Goal: Obtain resource: Download file/media

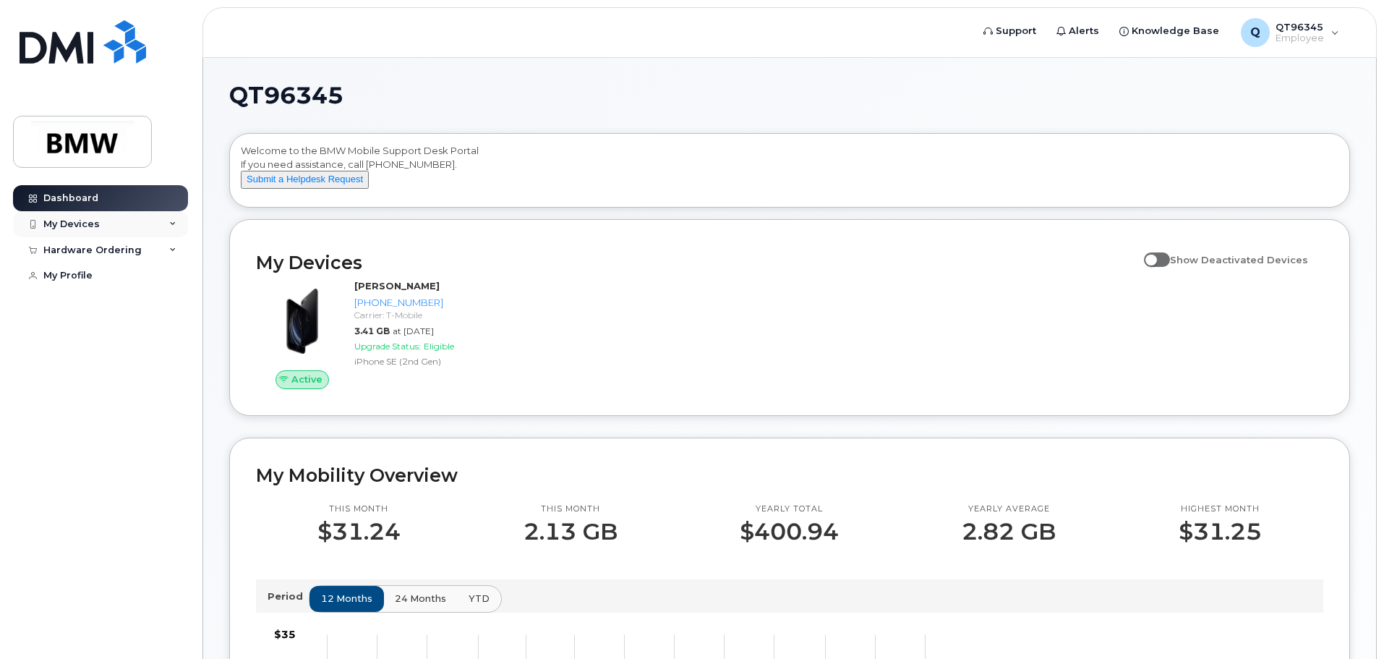
click at [94, 218] on div "My Devices" at bounding box center [71, 224] width 56 height 12
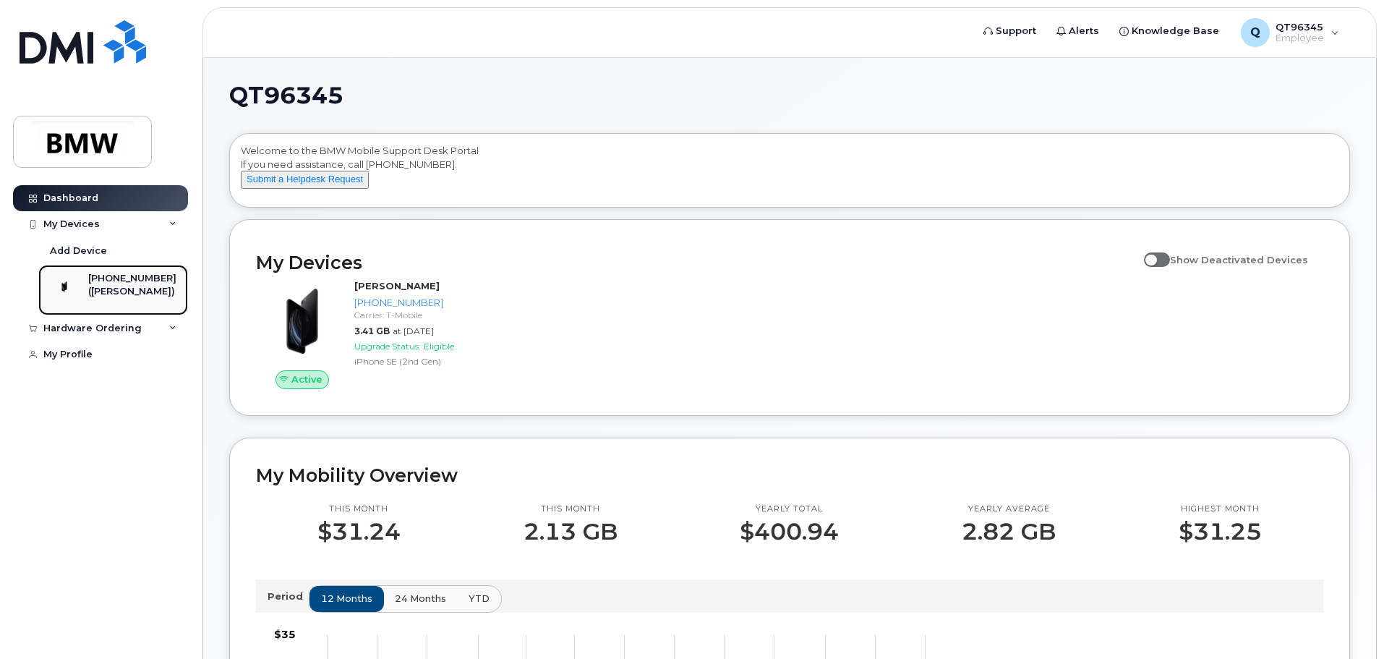
click at [134, 293] on div "([PERSON_NAME])" at bounding box center [132, 291] width 88 height 13
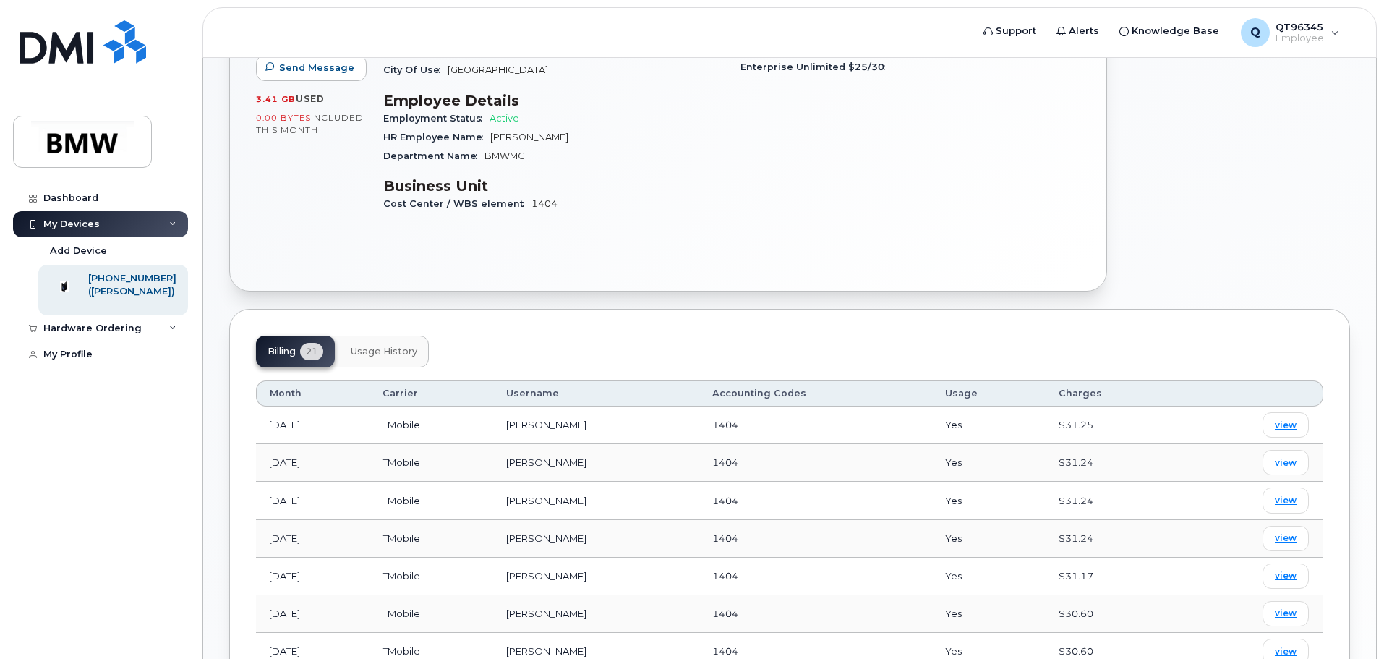
scroll to position [289, 0]
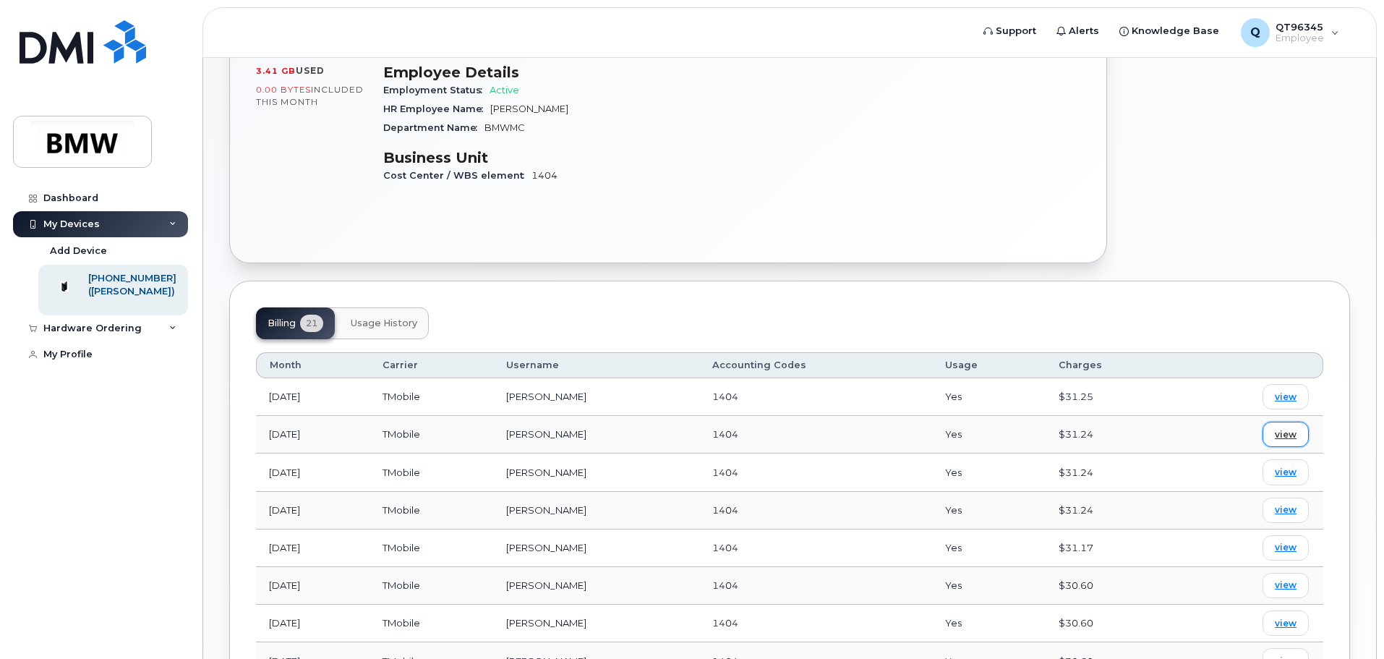
click at [1288, 428] on span "view" at bounding box center [1285, 434] width 22 height 13
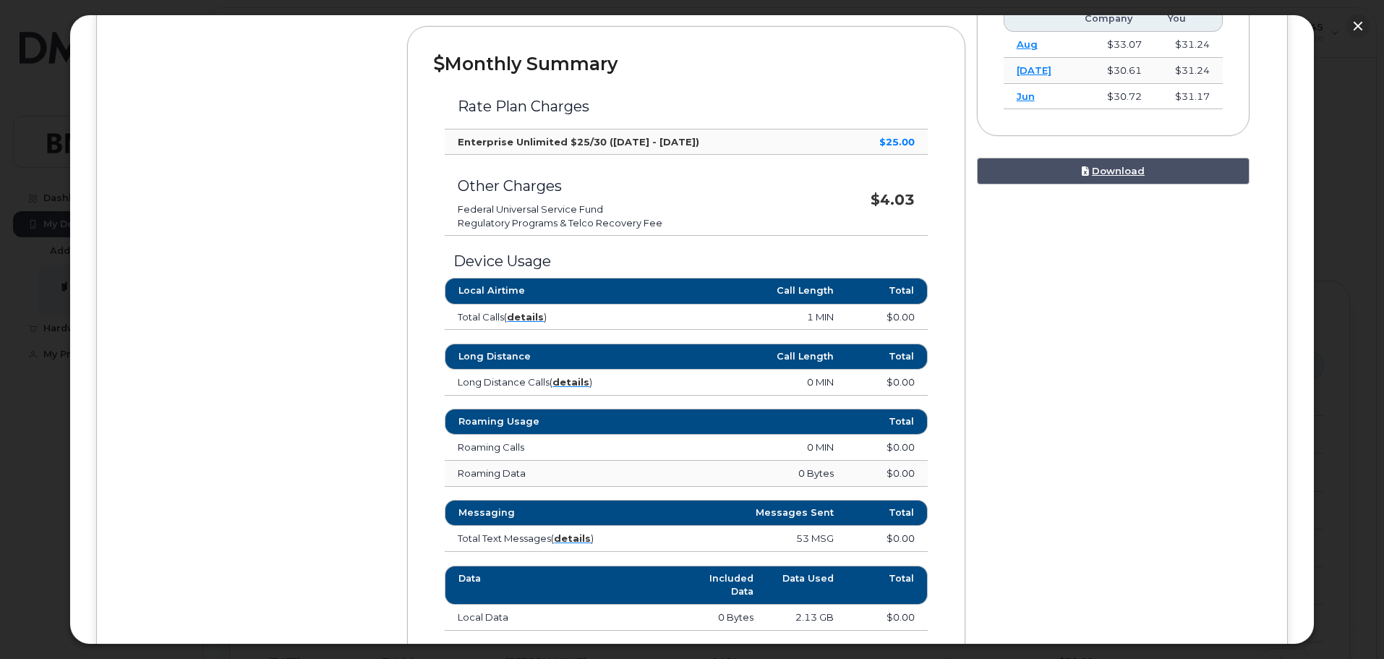
scroll to position [506, 0]
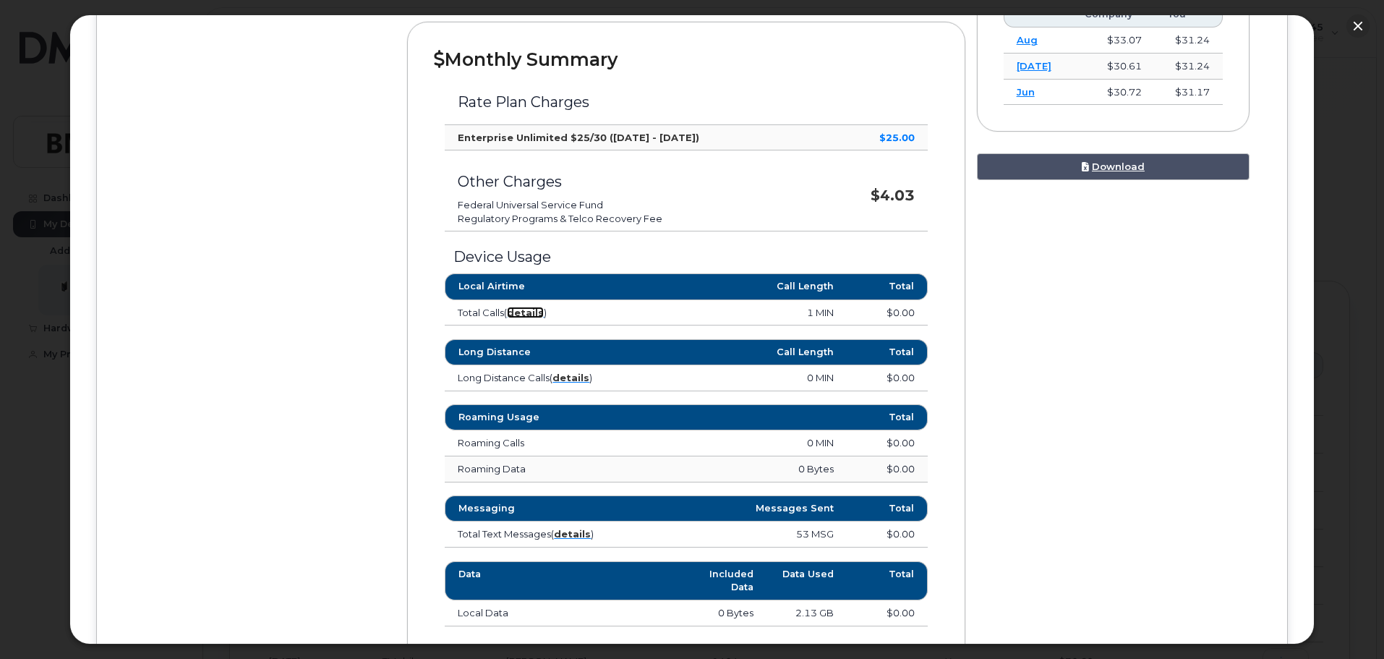
click at [523, 312] on strong "details" at bounding box center [525, 312] width 37 height 12
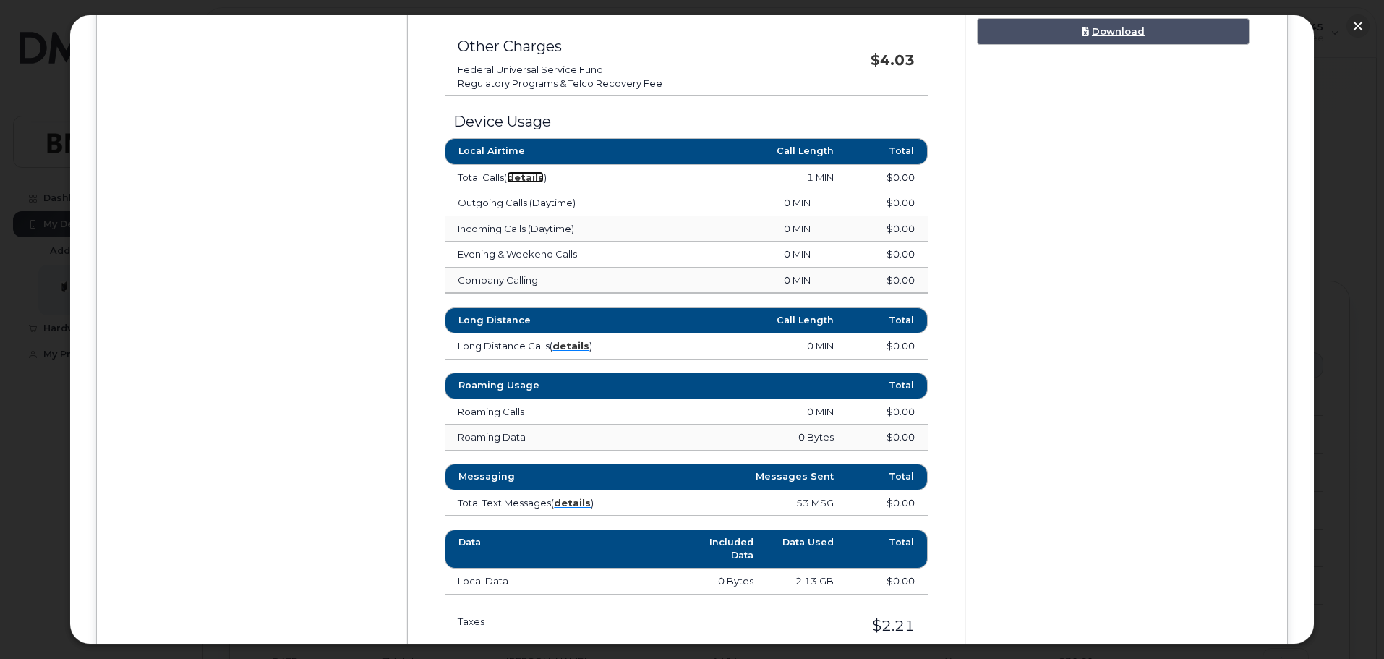
scroll to position [651, 0]
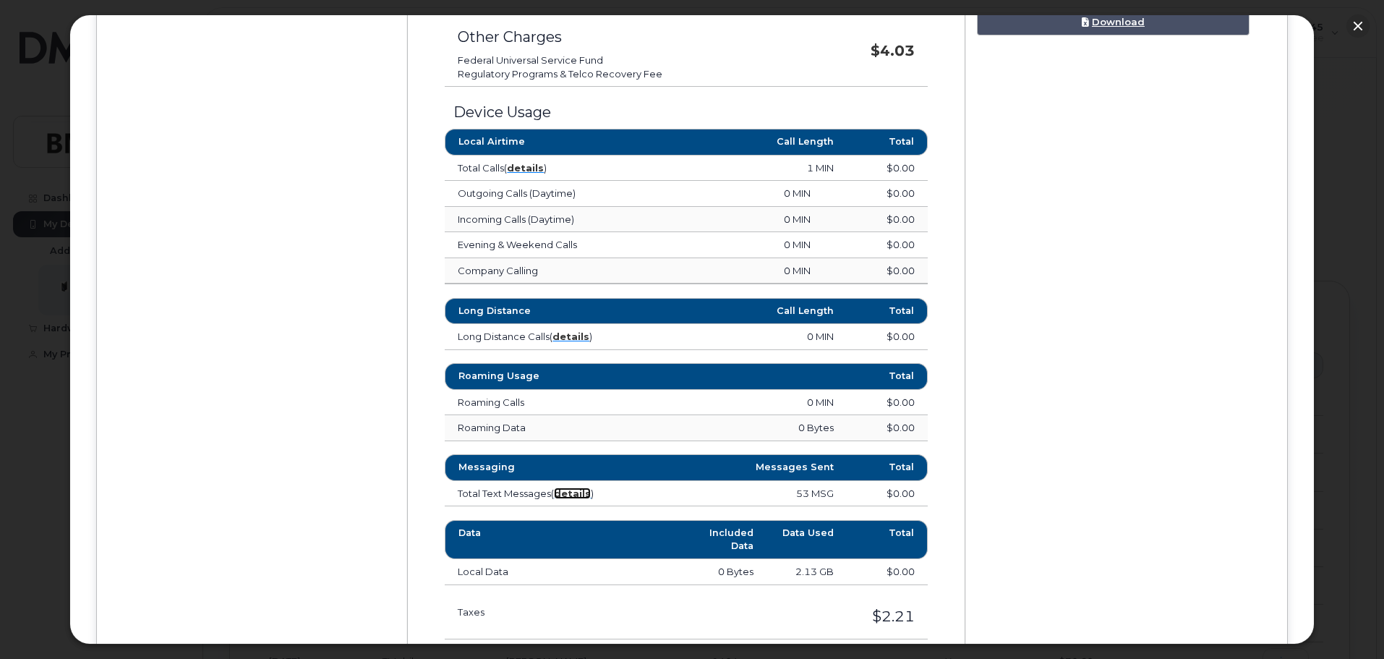
click at [583, 497] on strong "details" at bounding box center [572, 493] width 37 height 12
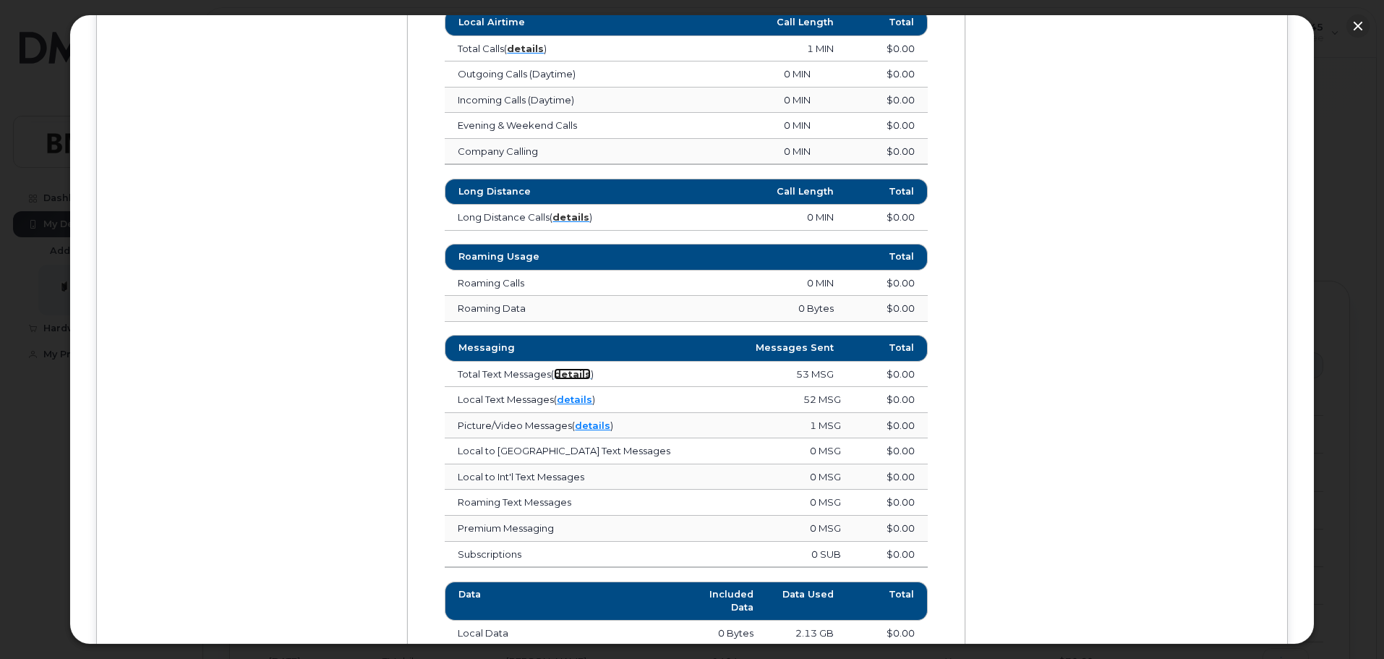
scroll to position [795, 0]
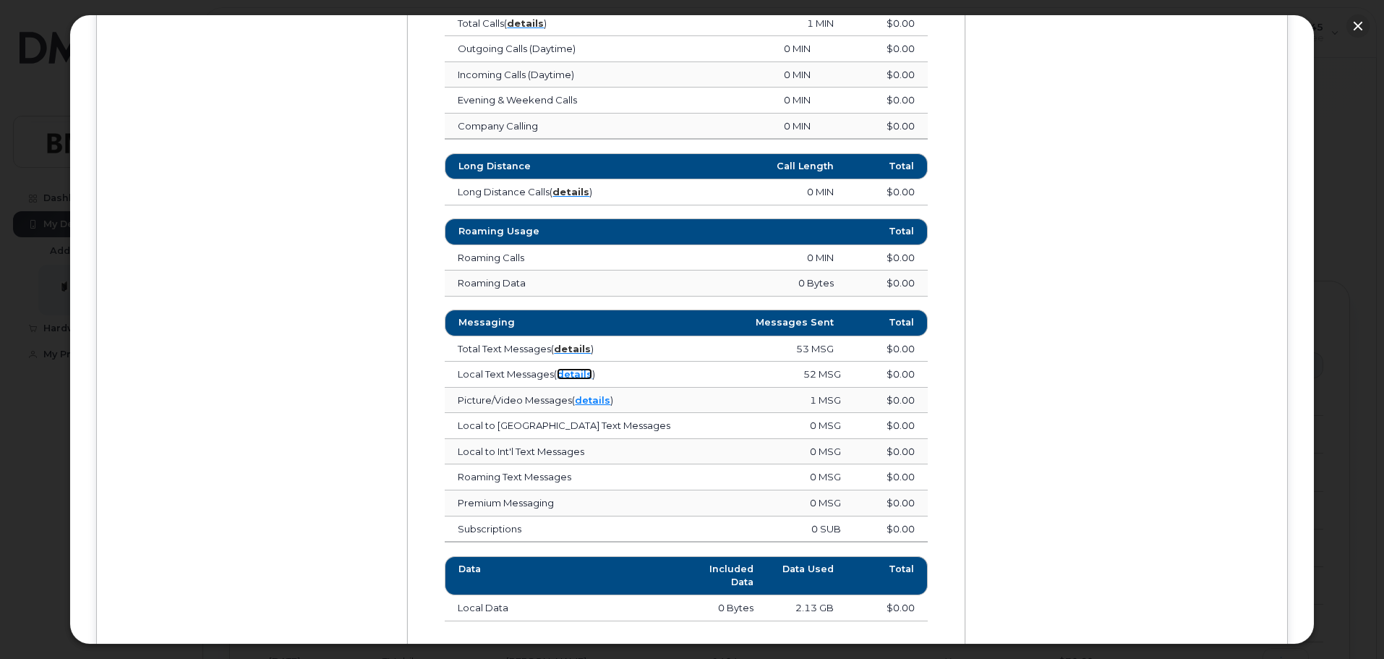
click at [581, 375] on link "details" at bounding box center [574, 374] width 35 height 12
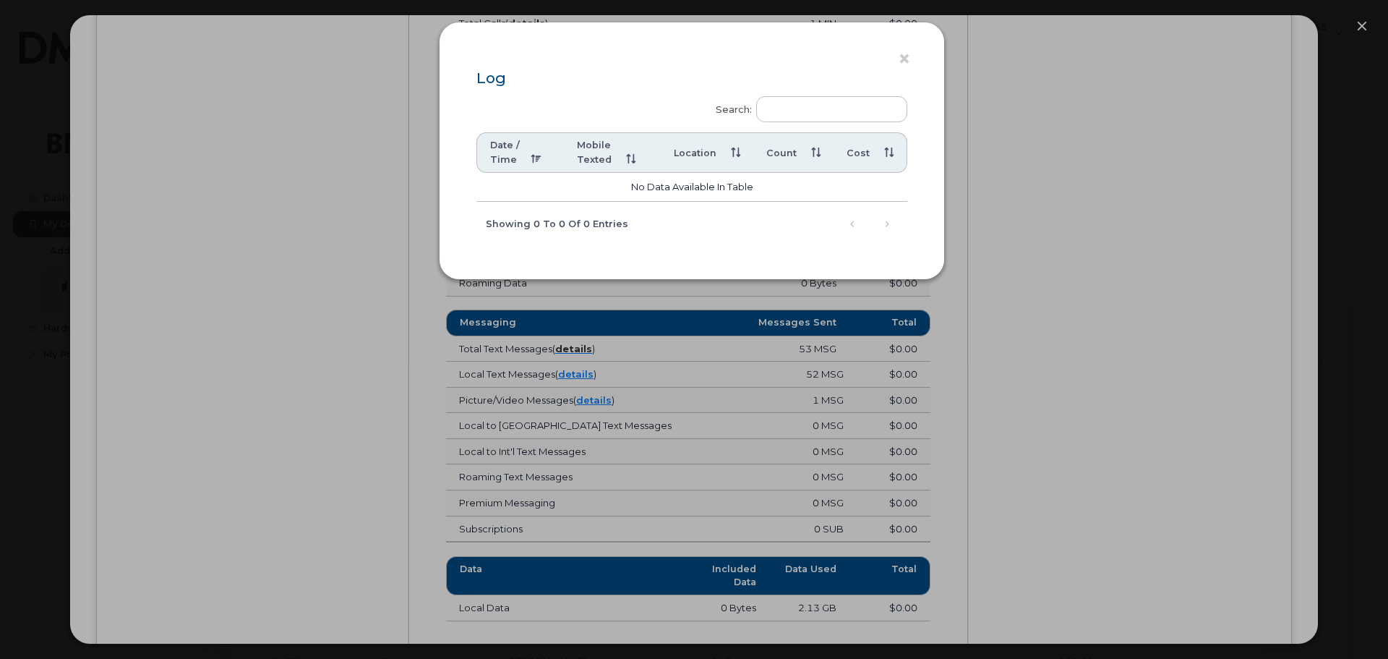
click at [598, 160] on th "Mobile Texted" at bounding box center [612, 152] width 97 height 40
click at [683, 187] on td "No data available in table" at bounding box center [691, 187] width 431 height 29
click at [904, 59] on button "×" at bounding box center [908, 59] width 20 height 22
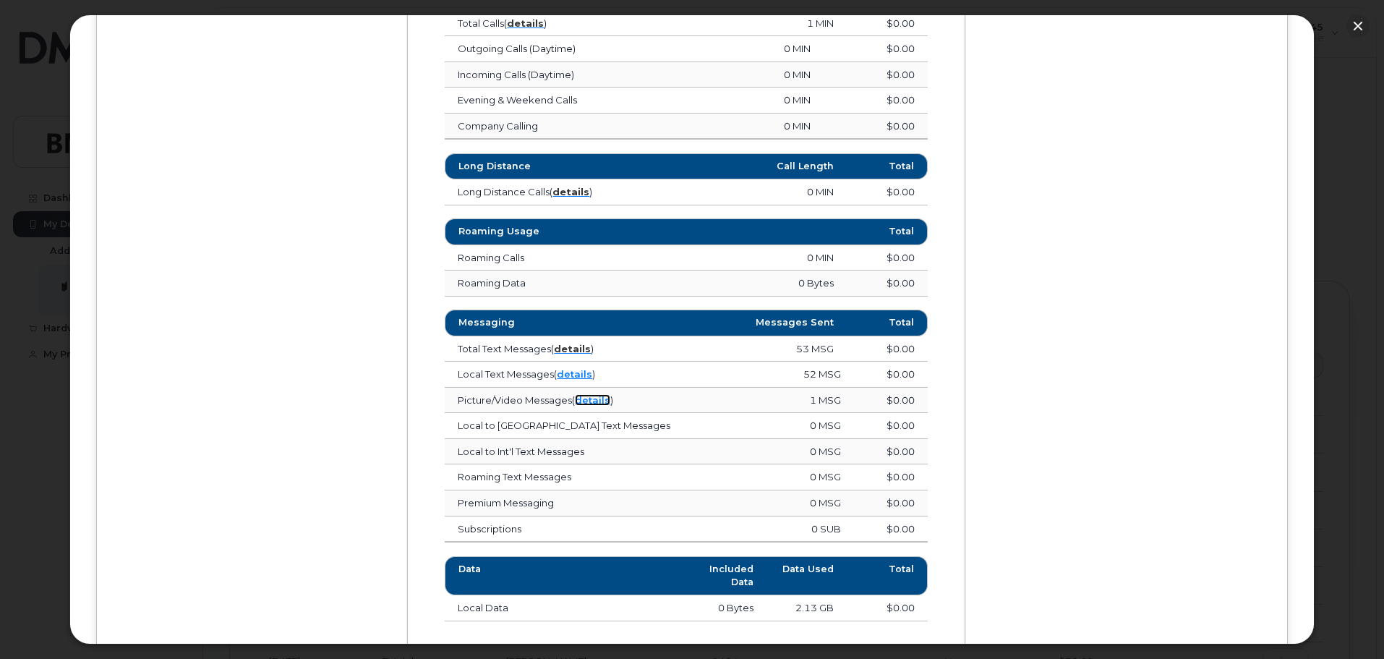
click at [591, 400] on link "details" at bounding box center [592, 400] width 35 height 12
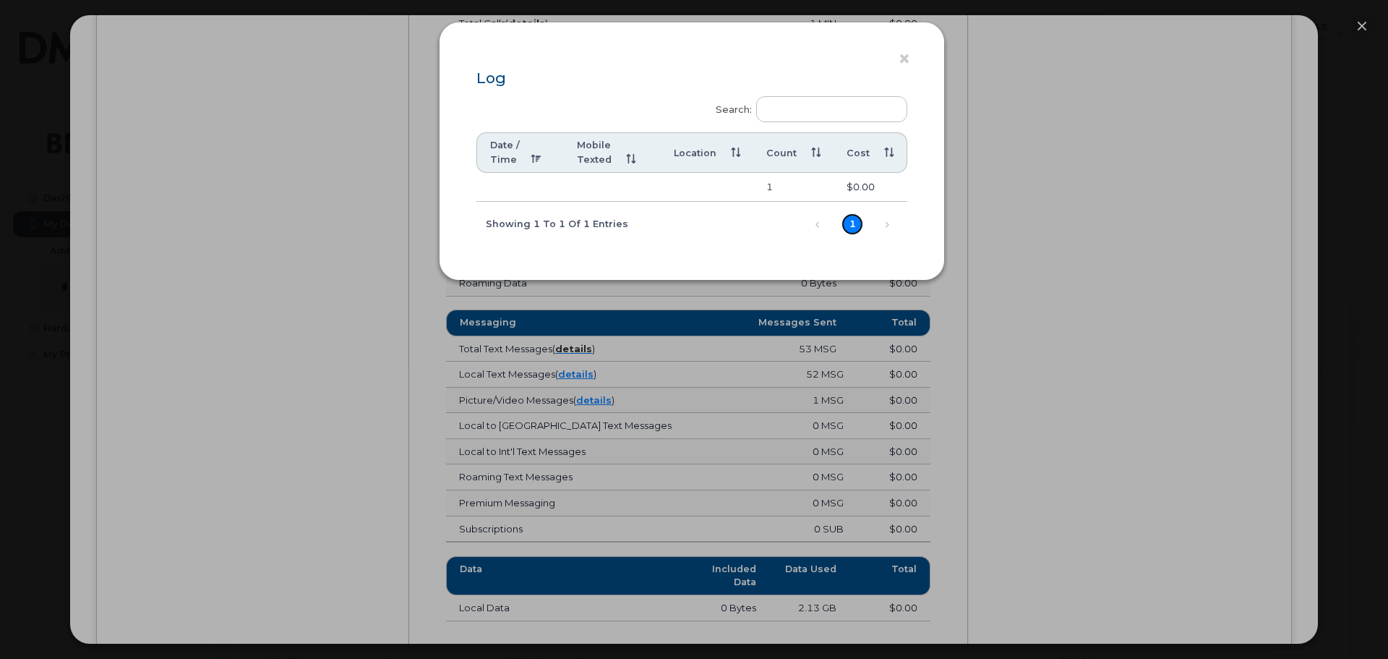
click at [857, 226] on link "1" at bounding box center [852, 224] width 22 height 22
click at [902, 61] on button "×" at bounding box center [908, 59] width 20 height 22
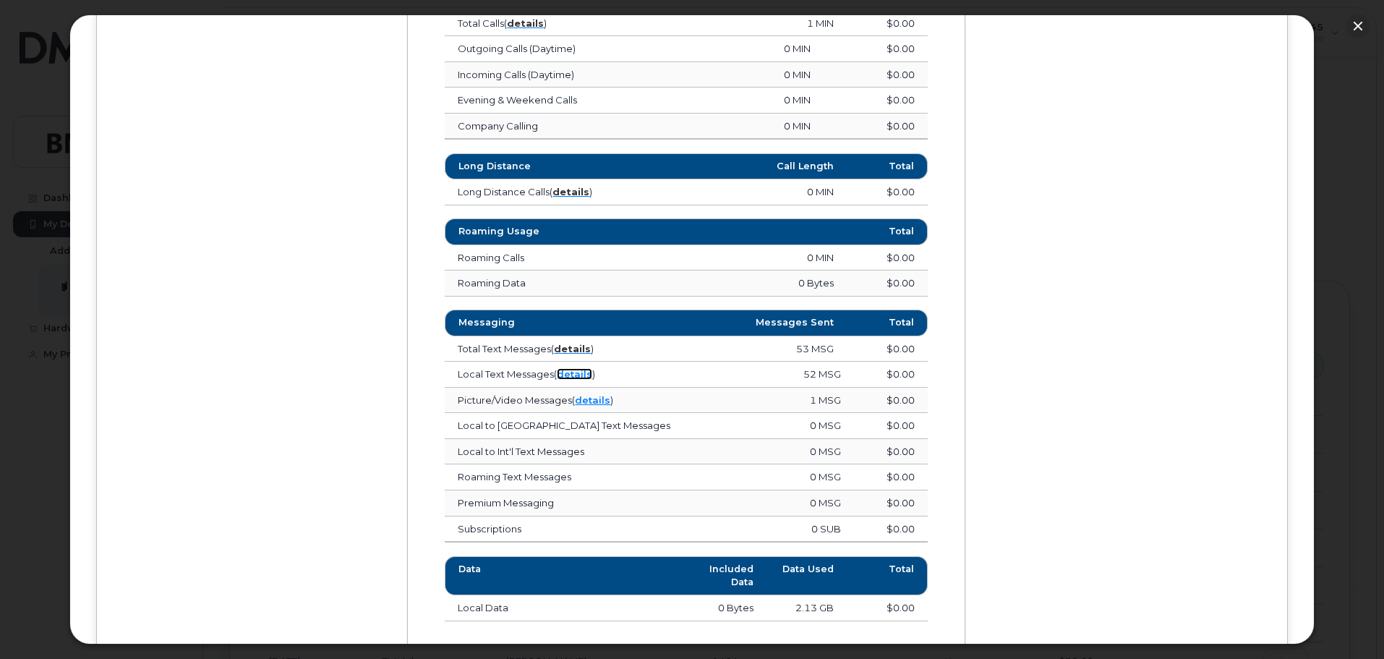
click at [568, 374] on link "details" at bounding box center [574, 374] width 35 height 12
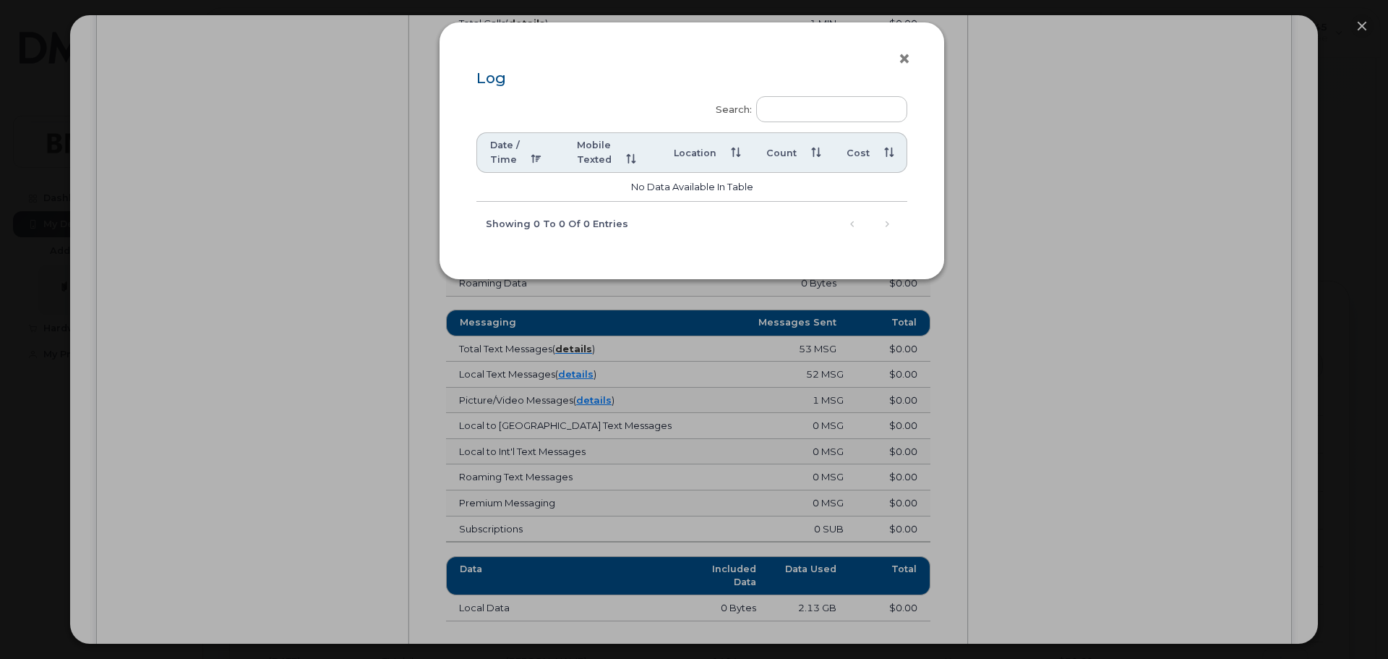
click at [904, 58] on button "×" at bounding box center [908, 59] width 20 height 22
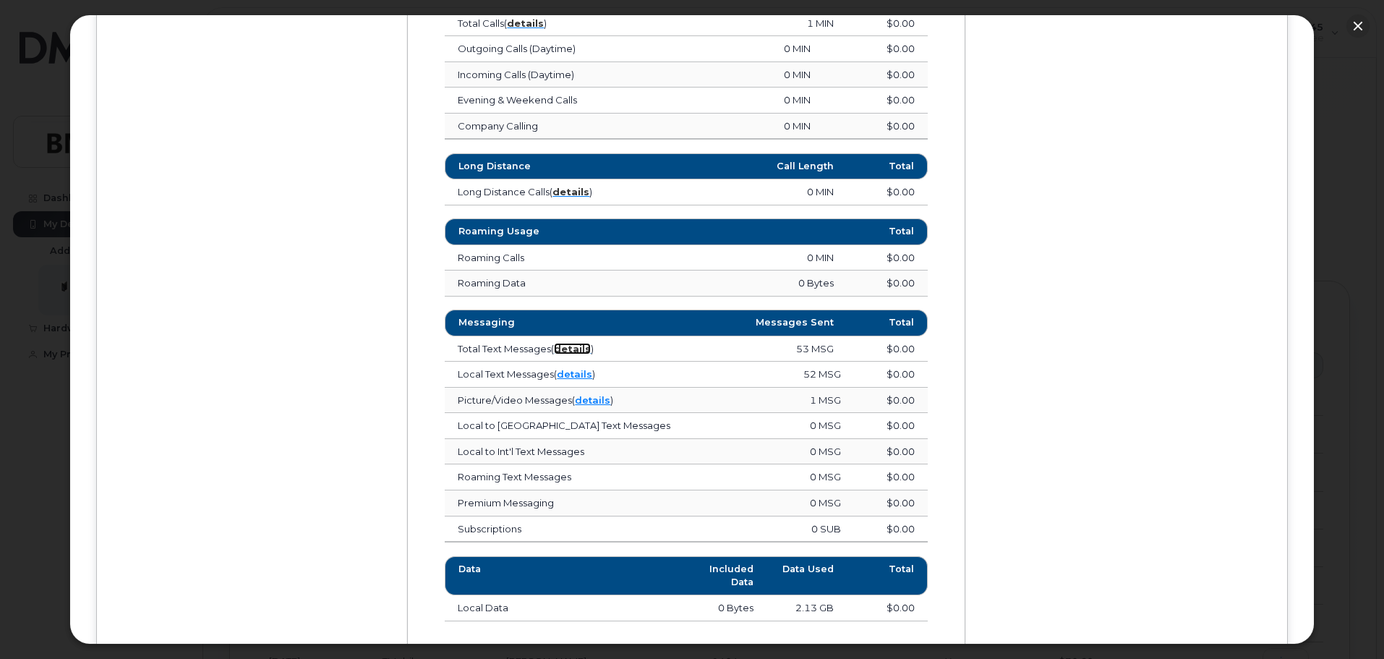
click at [573, 352] on strong "details" at bounding box center [572, 349] width 37 height 12
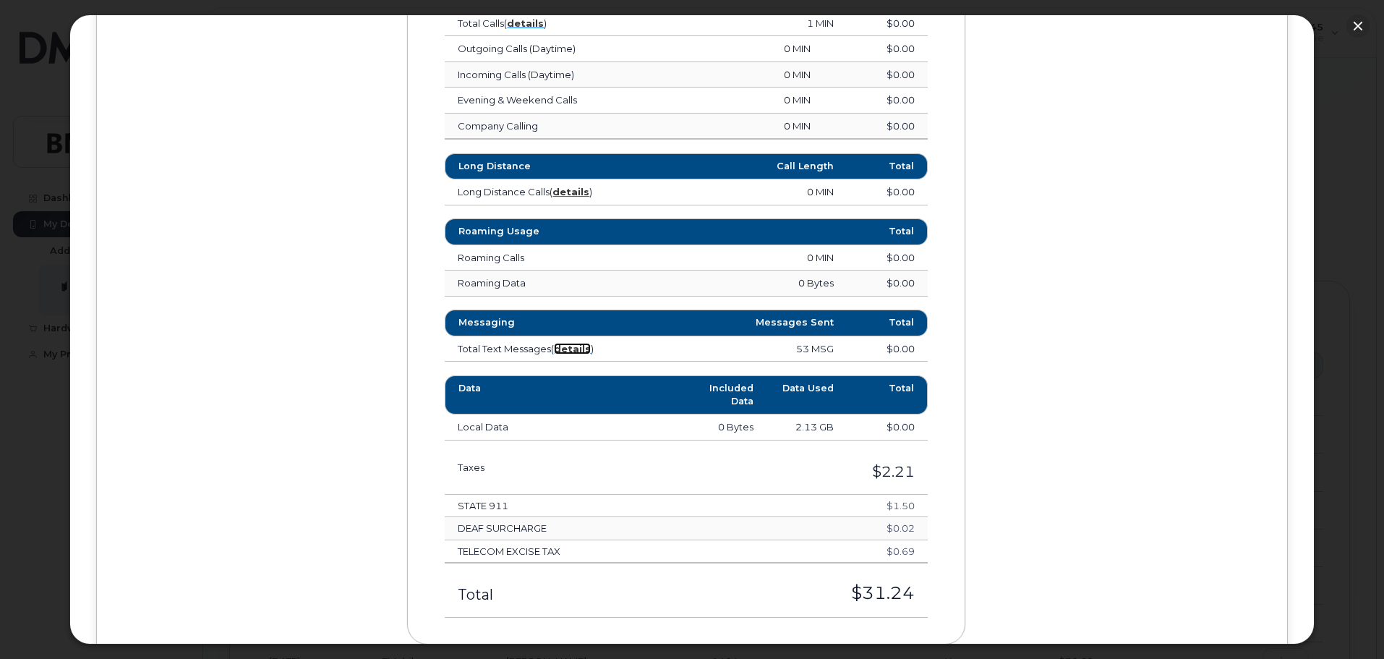
click at [573, 352] on strong "details" at bounding box center [572, 349] width 37 height 12
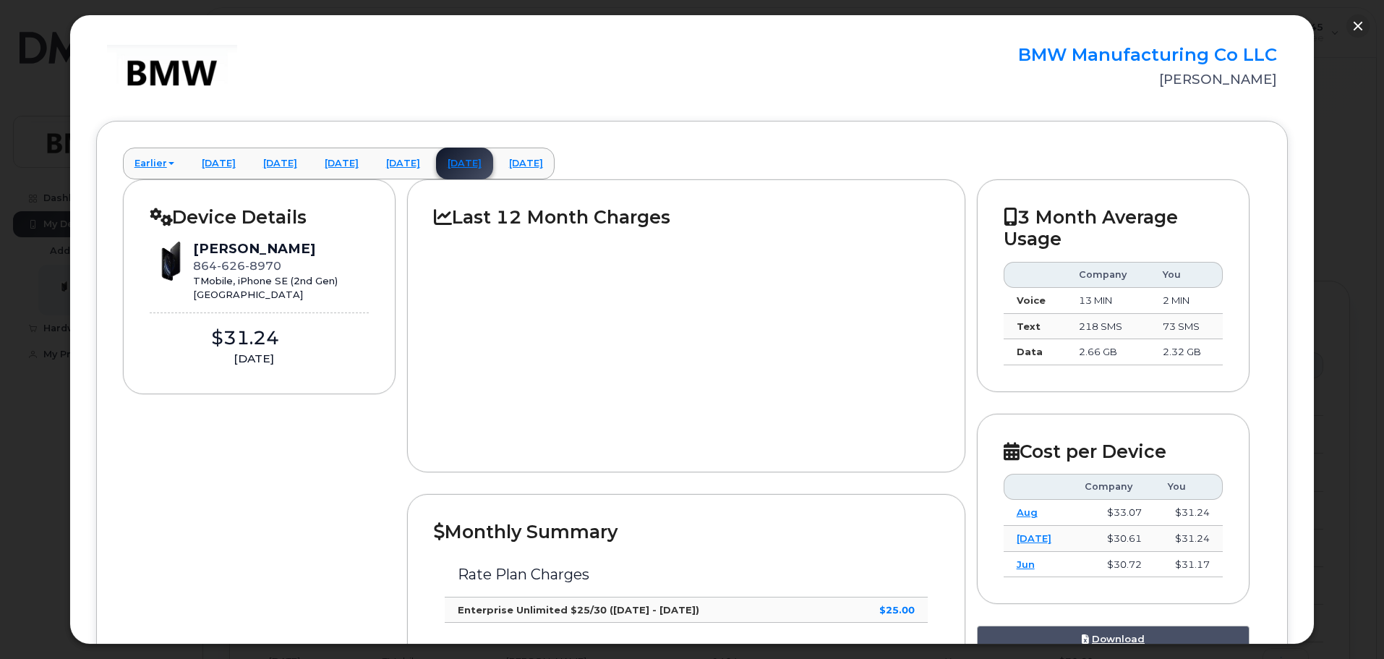
scroll to position [0, 0]
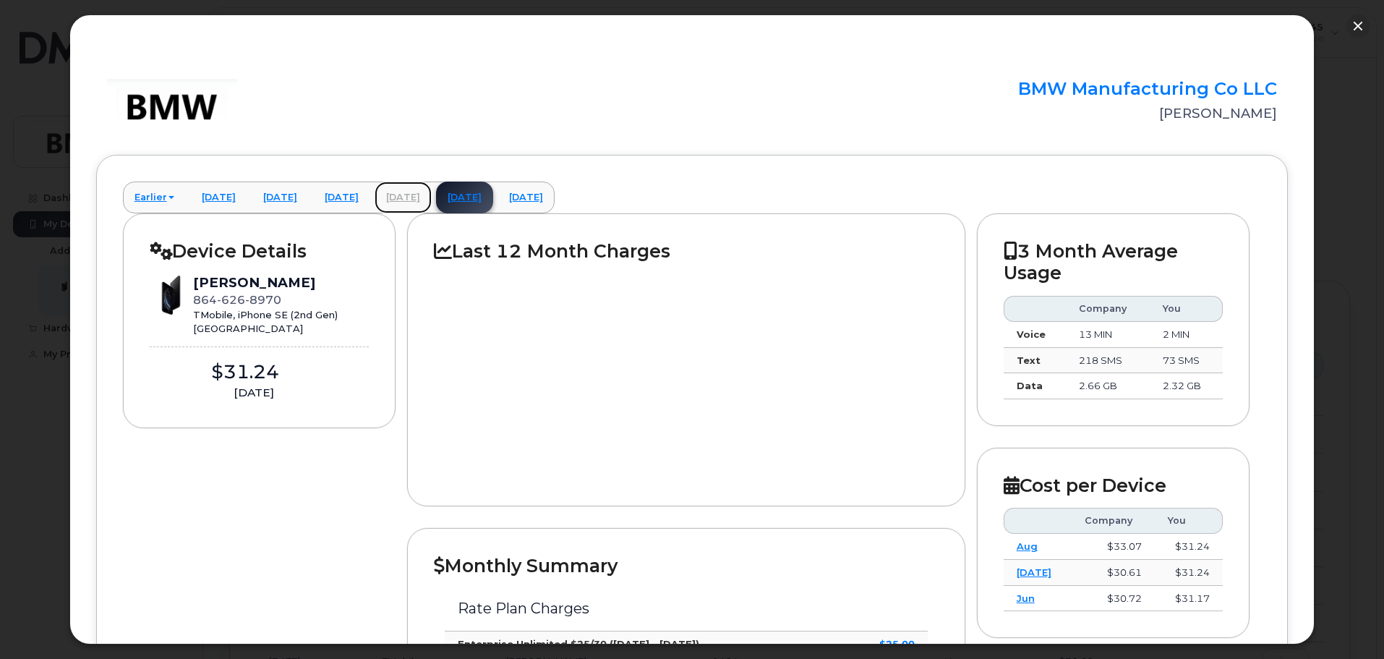
click at [432, 198] on link "[DATE]" at bounding box center [402, 197] width 57 height 32
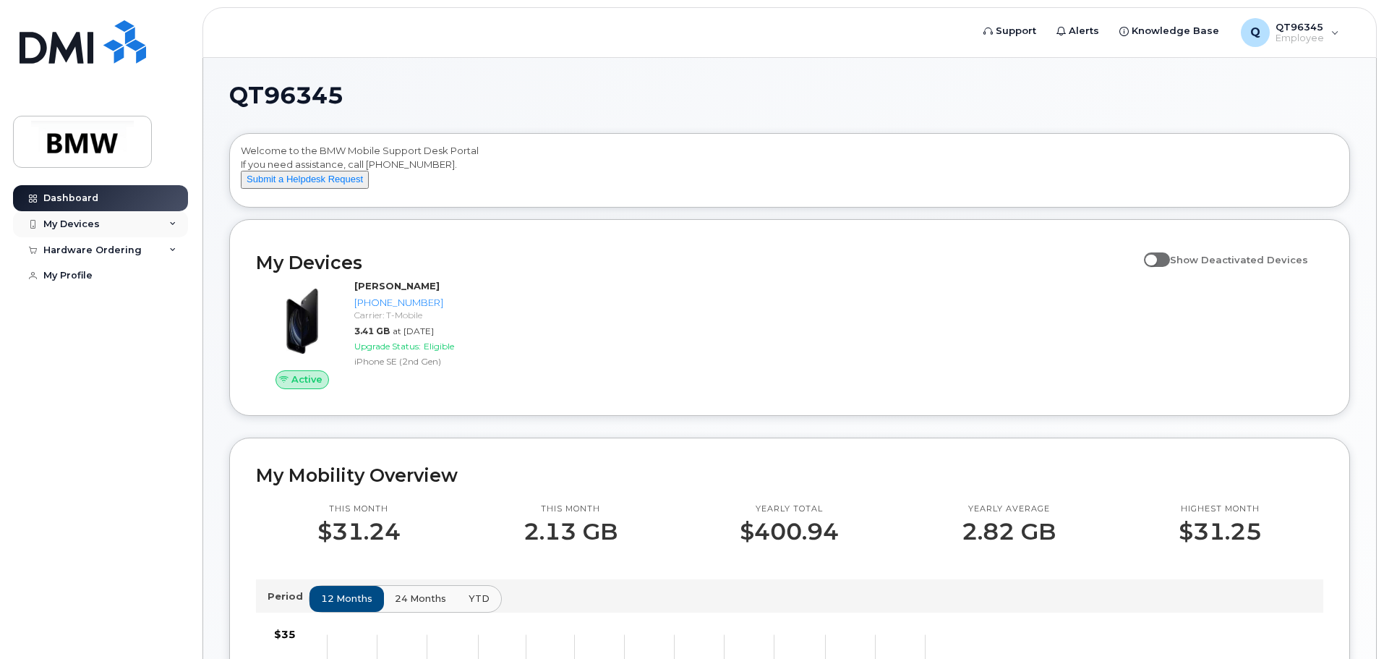
click at [67, 222] on div "My Devices" at bounding box center [71, 224] width 56 height 12
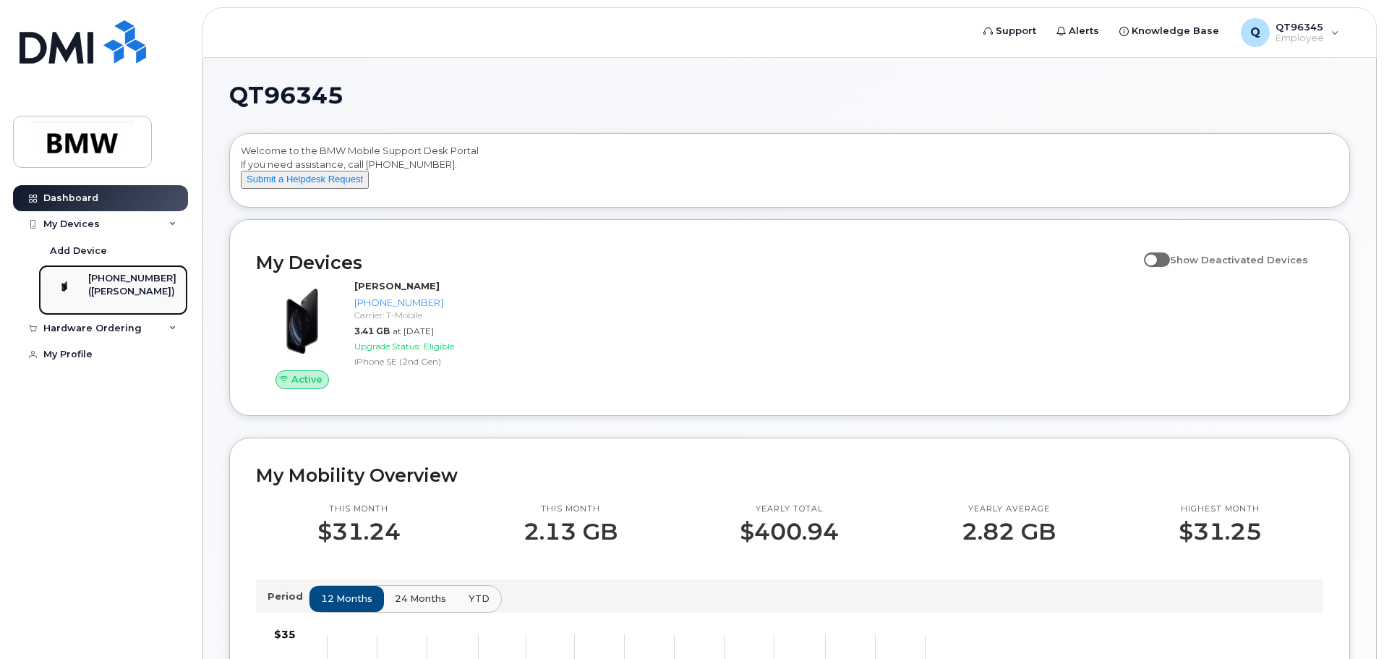
click at [111, 288] on div "([PERSON_NAME])" at bounding box center [132, 291] width 88 height 13
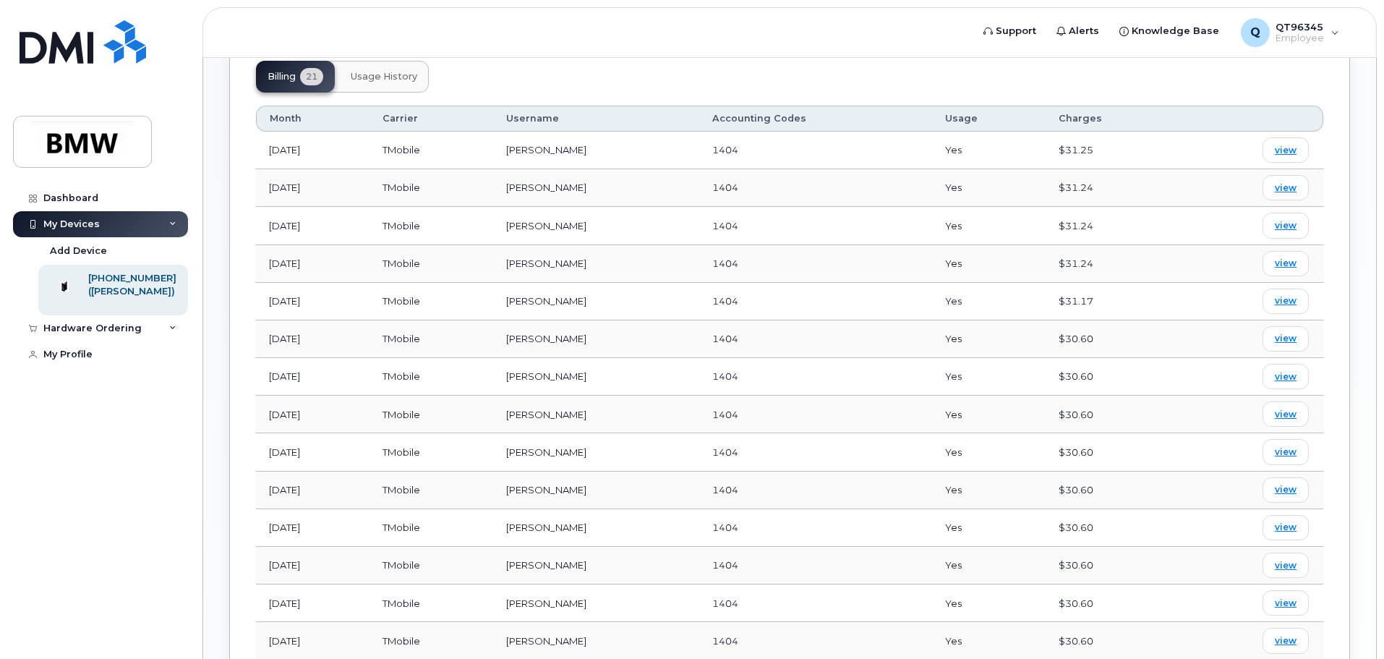
scroll to position [466, 0]
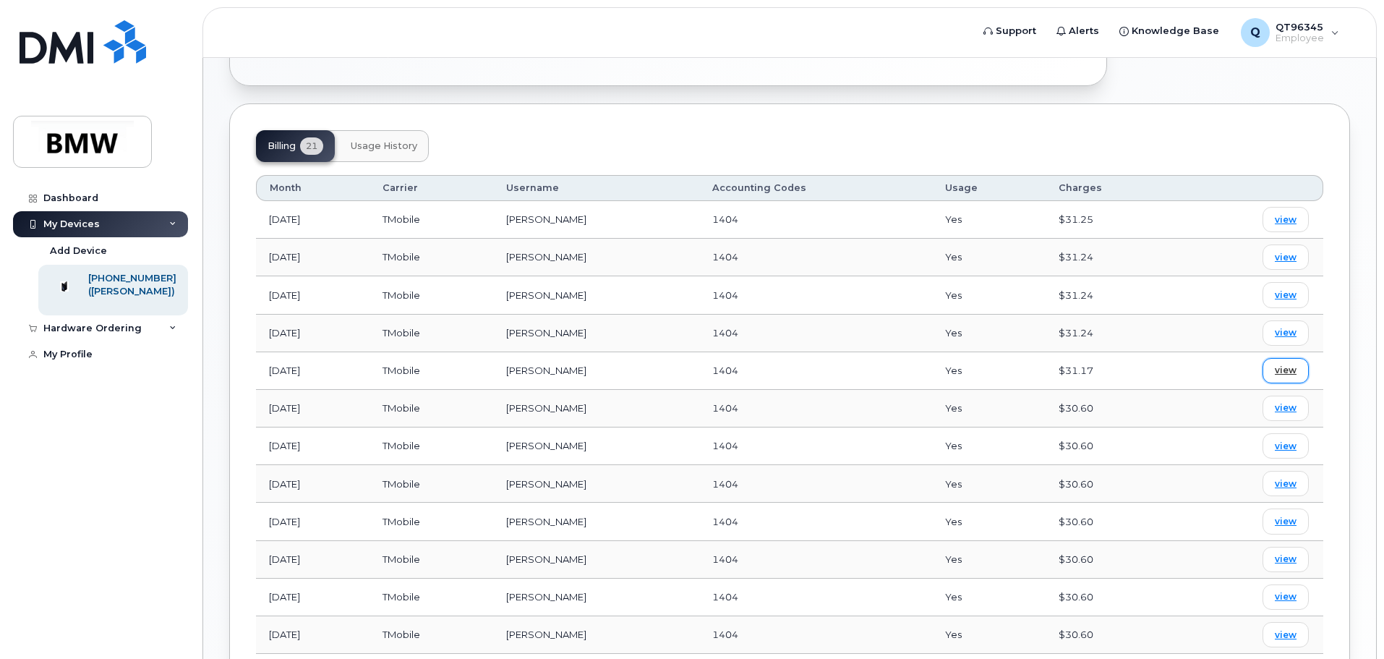
click at [1291, 364] on span "view" at bounding box center [1285, 370] width 22 height 13
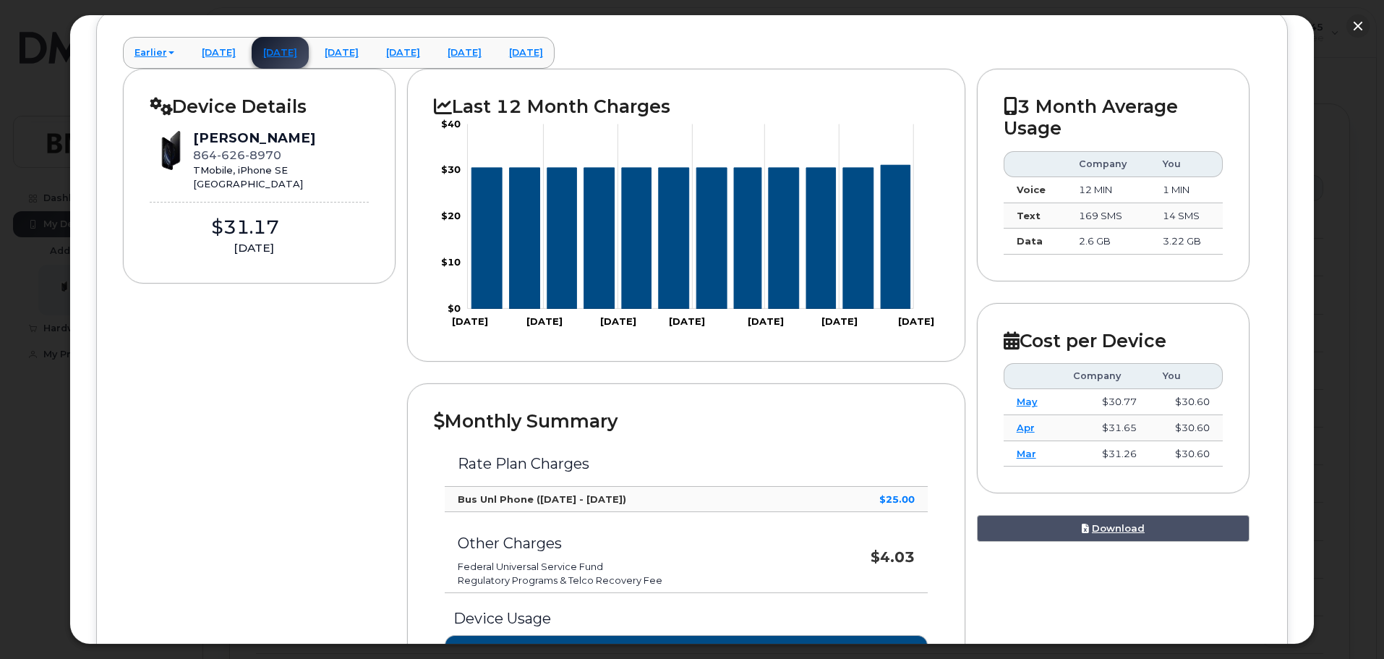
scroll to position [217, 0]
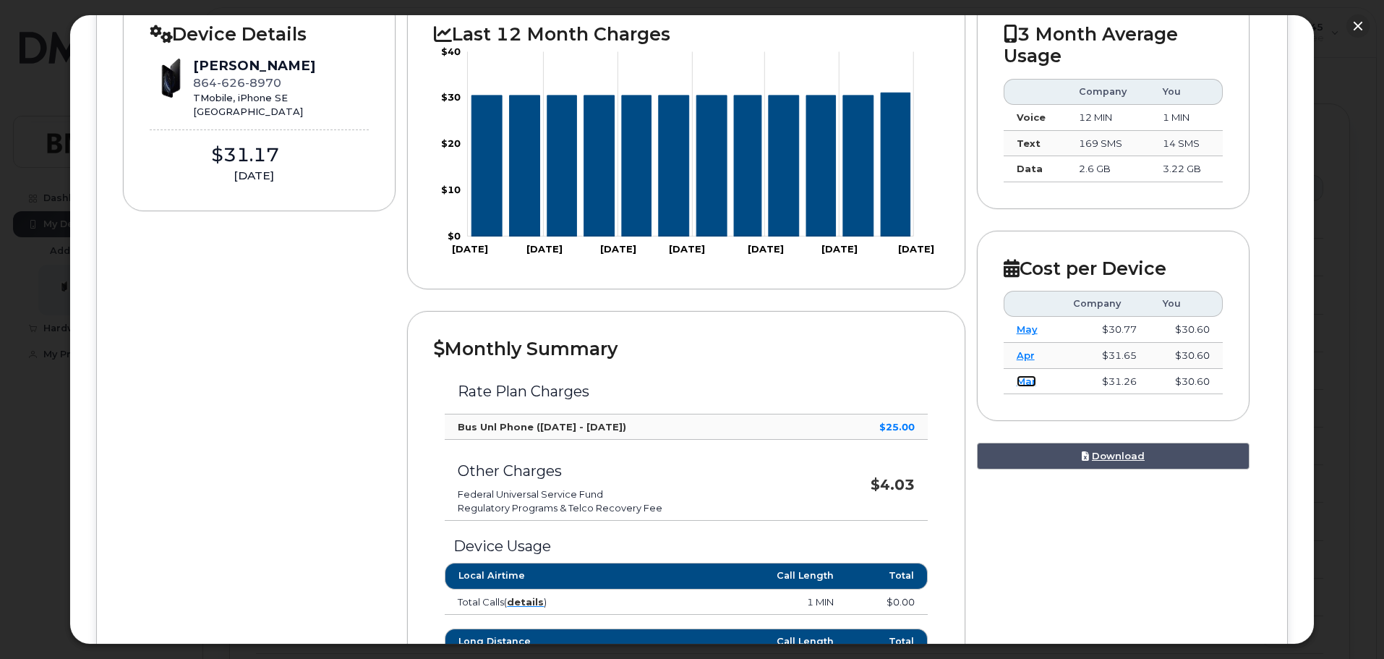
click at [1019, 383] on link "Mar" at bounding box center [1026, 381] width 20 height 12
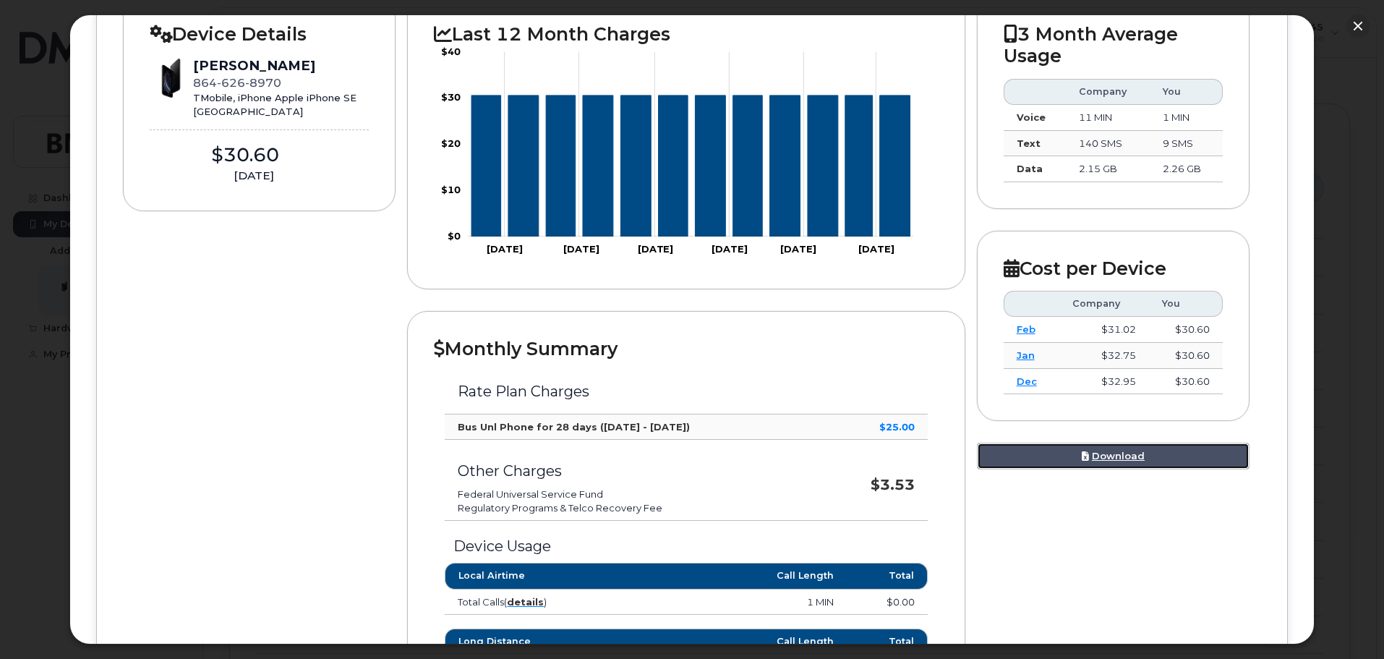
click at [1102, 455] on link "Download" at bounding box center [1113, 455] width 273 height 27
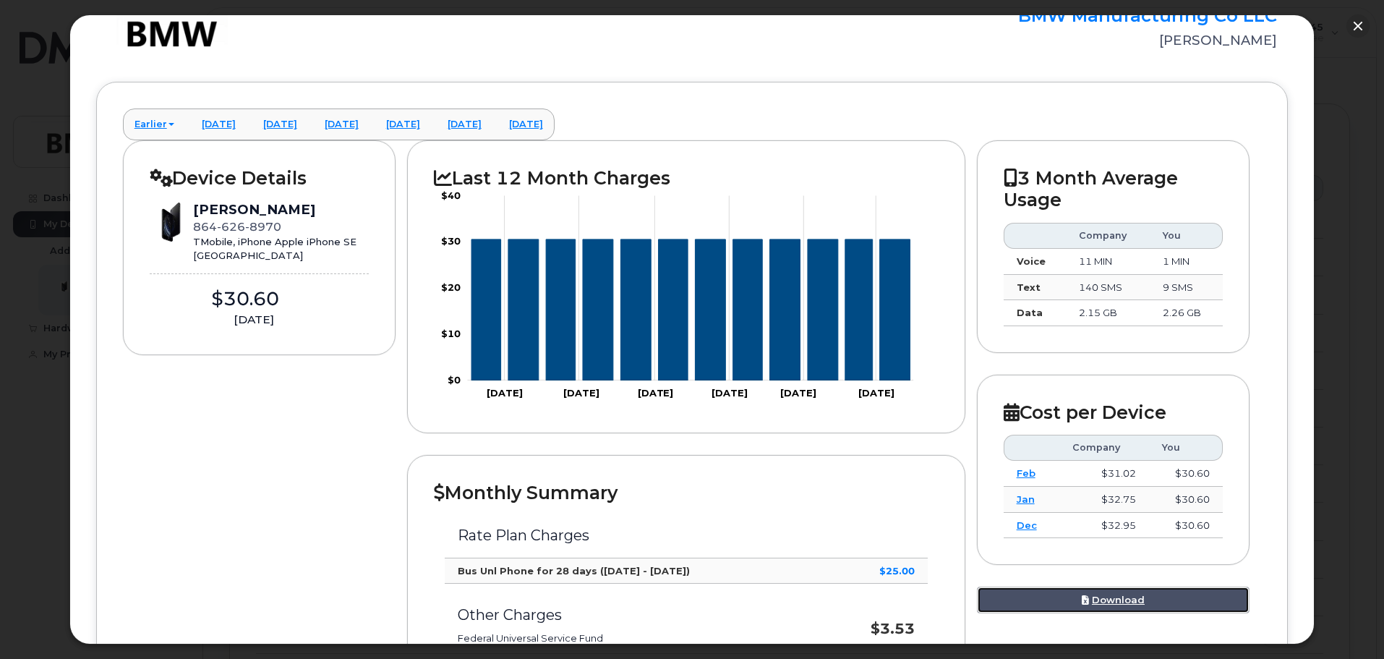
scroll to position [0, 0]
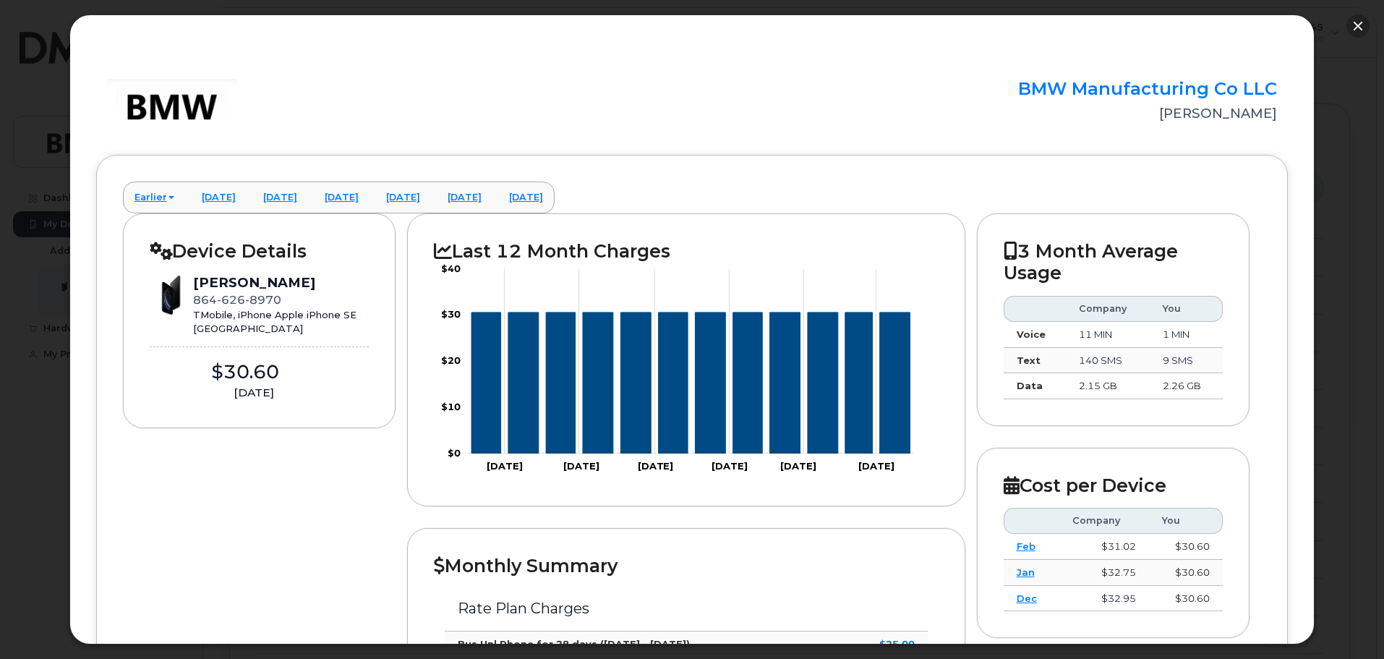
click at [1363, 23] on button "button" at bounding box center [1357, 25] width 23 height 23
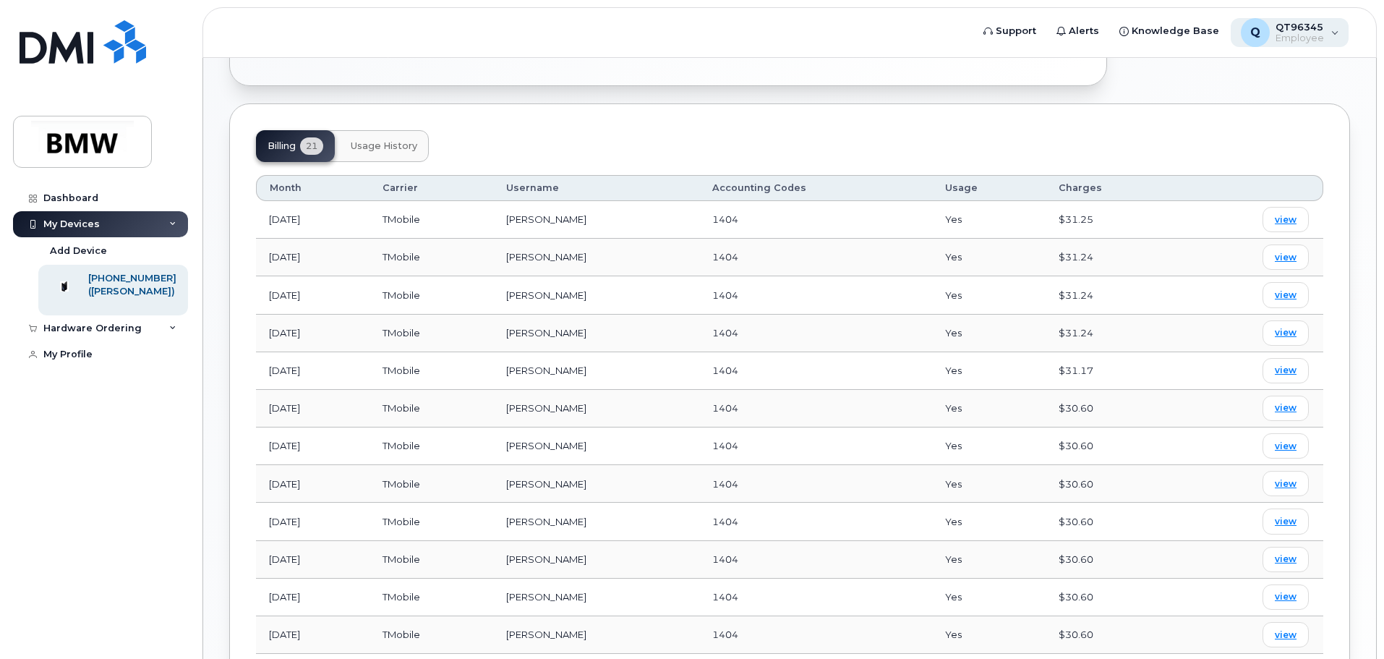
click at [1323, 31] on div "Q QT96345 Employee" at bounding box center [1289, 32] width 119 height 29
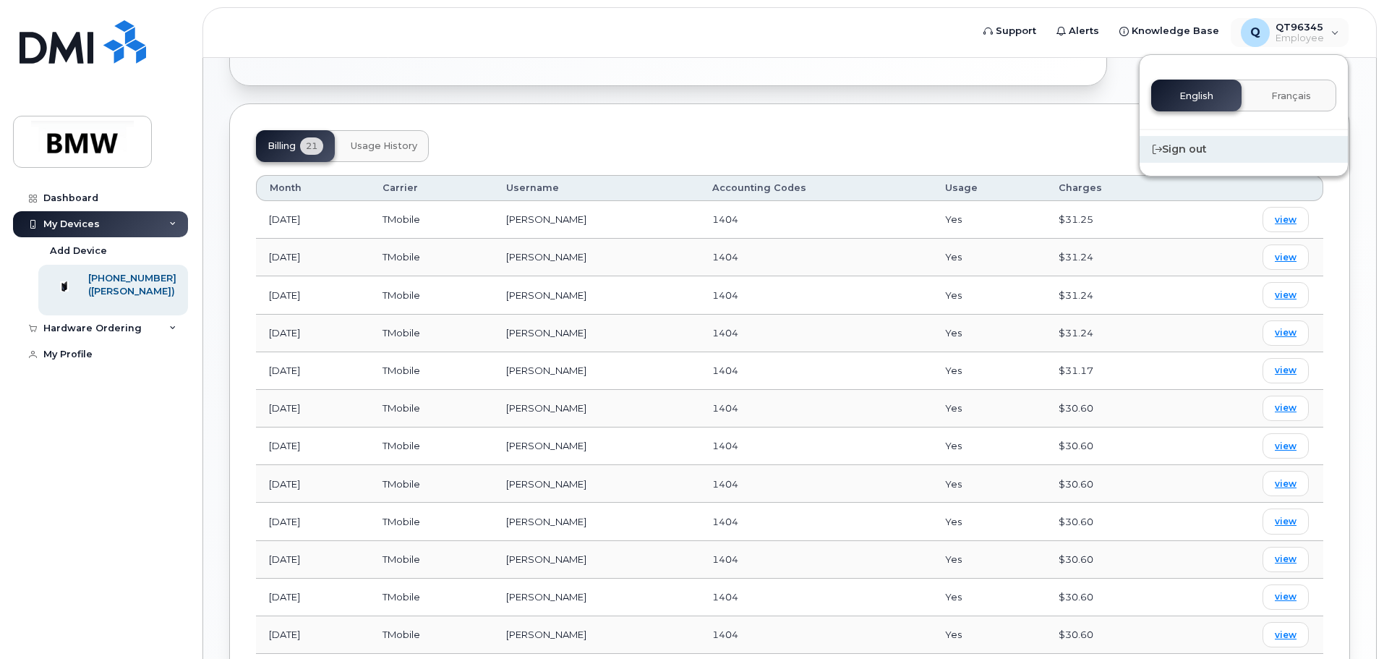
click at [1196, 147] on div "Sign out" at bounding box center [1243, 149] width 208 height 27
